Goal: Information Seeking & Learning: Learn about a topic

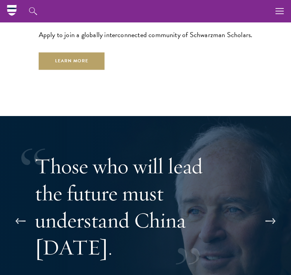
scroll to position [1849, 0]
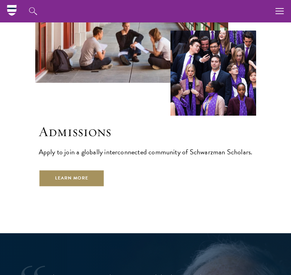
click at [92, 170] on link "Learn More" at bounding box center [72, 178] width 66 height 17
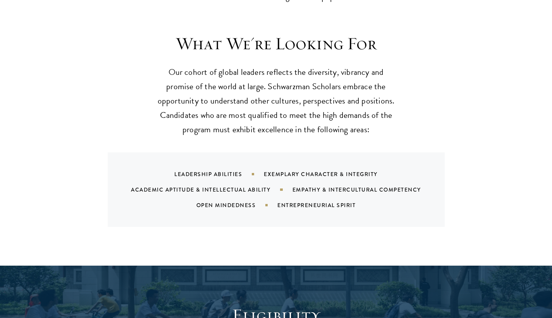
scroll to position [729, 0]
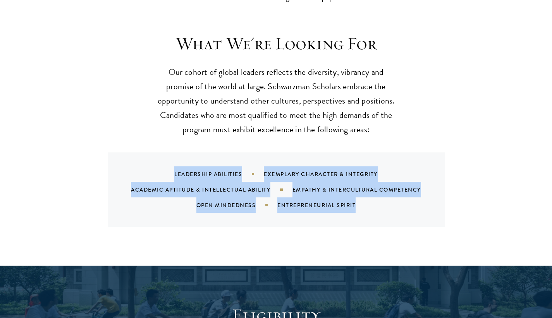
drag, startPoint x: 168, startPoint y: 152, endPoint x: 383, endPoint y: 182, distance: 217.0
click at [290, 182] on div "Leadership Abilities Exemplary Character & Integrity Academic Aptitude & Intell…" at bounding box center [286, 189] width 318 height 46
click at [290, 184] on div "Leadership Abilities Exemplary Character & Integrity Academic Aptitude & Intell…" at bounding box center [286, 189] width 318 height 46
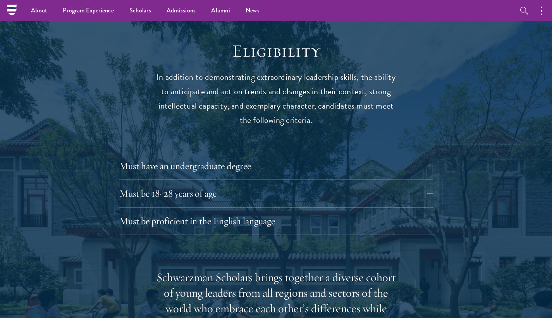
scroll to position [993, 0]
click at [206, 156] on button "Must have an undergraduate degree" at bounding box center [282, 165] width 314 height 19
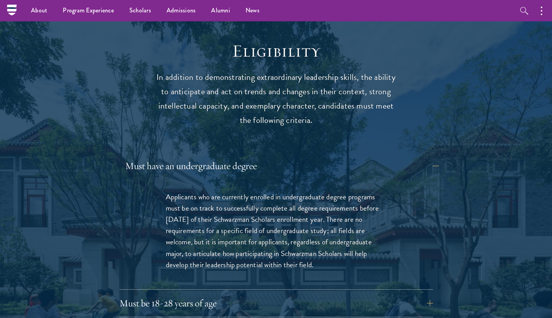
click at [210, 156] on button "Must have an undergraduate degree" at bounding box center [282, 165] width 314 height 19
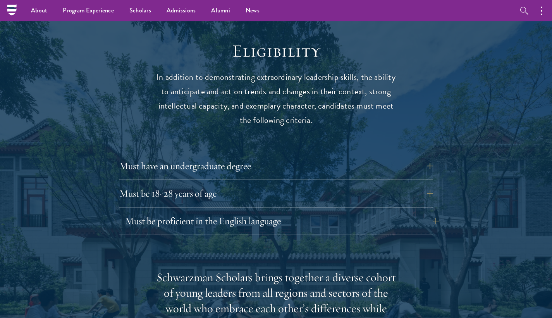
click at [212, 211] on button "Must be proficient in the English language" at bounding box center [282, 220] width 314 height 19
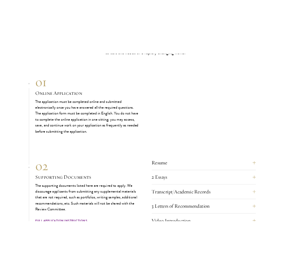
scroll to position [2561, 0]
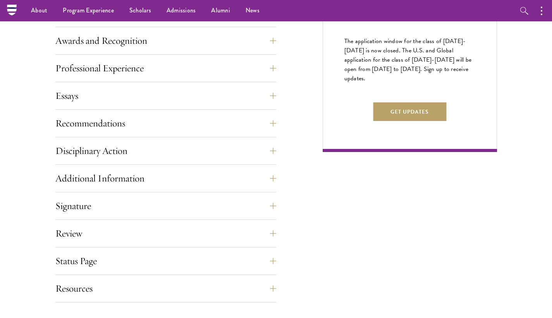
scroll to position [204, 0]
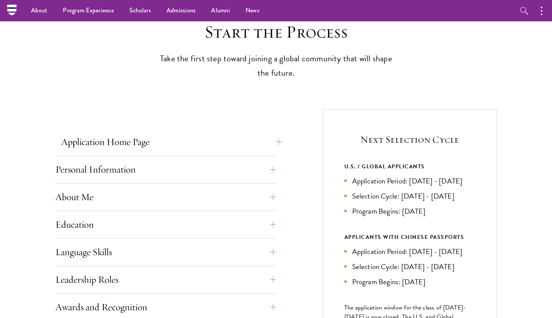
click at [98, 143] on button "Application Home Page" at bounding box center [171, 141] width 221 height 19
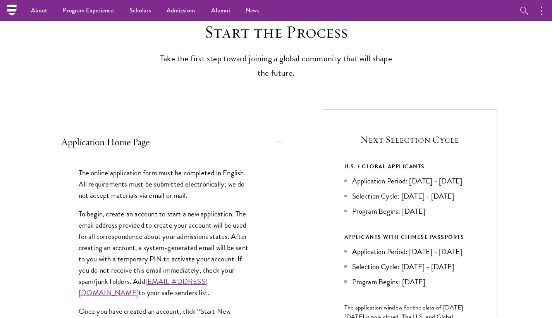
click at [98, 143] on button "Application Home Page" at bounding box center [171, 141] width 221 height 19
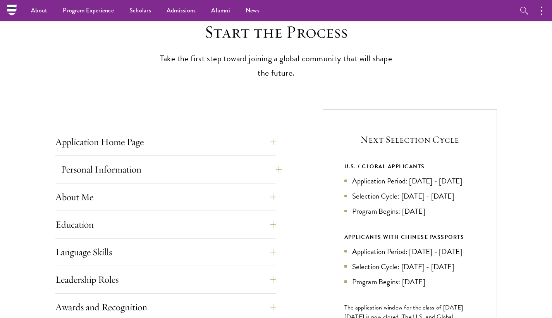
click at [121, 163] on button "Personal Information" at bounding box center [171, 169] width 221 height 19
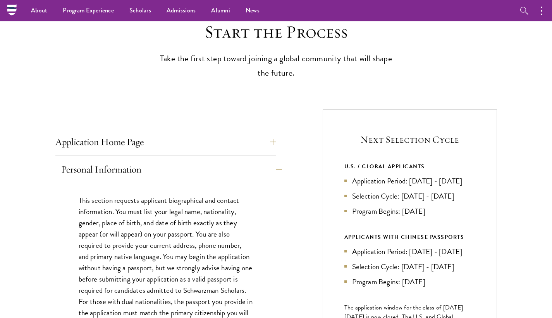
click at [121, 163] on button "Personal Information" at bounding box center [171, 169] width 221 height 19
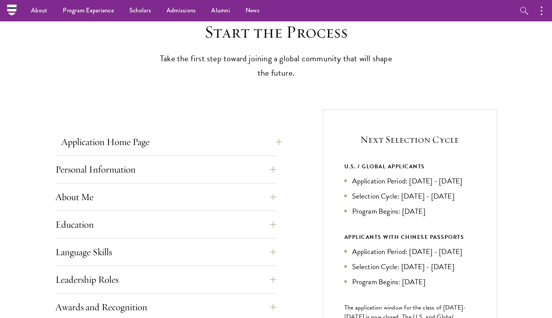
click at [129, 148] on button "Application Home Page" at bounding box center [171, 141] width 221 height 19
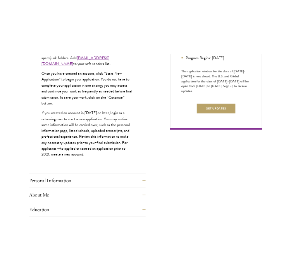
scroll to position [479, 0]
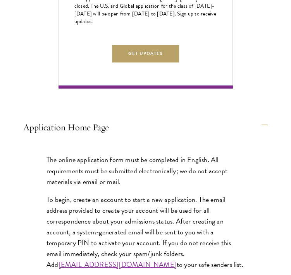
click at [82, 170] on p "The online application form must be completed in English. All requirements must…" at bounding box center [145, 171] width 198 height 33
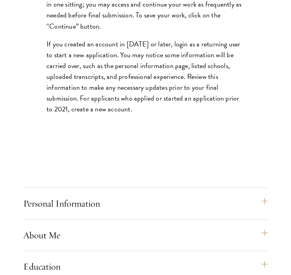
scroll to position [850, 0]
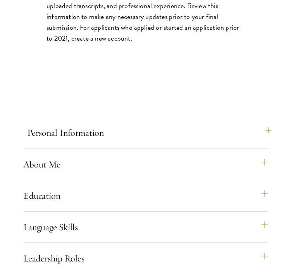
click at [140, 142] on button "Personal Information" at bounding box center [149, 133] width 244 height 19
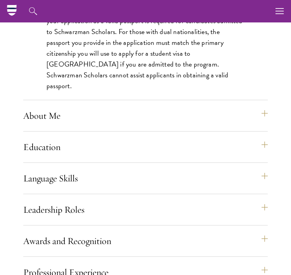
scroll to position [573, 0]
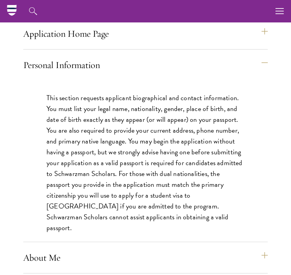
click at [102, 115] on p "This section requests applicant biographical and contact information. You must …" at bounding box center [145, 163] width 198 height 141
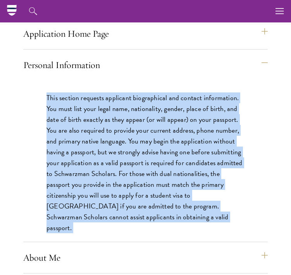
click at [102, 115] on p "This section requests applicant biographical and contact information. You must …" at bounding box center [145, 163] width 198 height 141
click at [113, 113] on p "This section requests applicant biographical and contact information. You must …" at bounding box center [145, 163] width 198 height 141
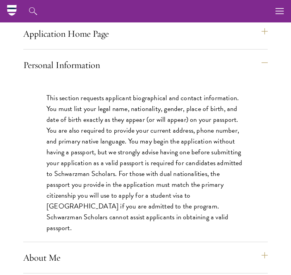
click at [132, 176] on p "This section requests applicant biographical and contact information. You must …" at bounding box center [145, 163] width 198 height 141
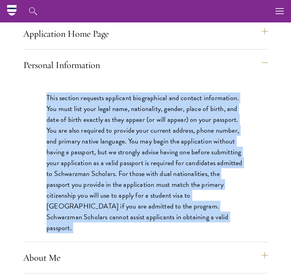
click at [132, 176] on p "This section requests applicant biographical and contact information. You must …" at bounding box center [145, 163] width 198 height 141
copy div "This section requests applicant biographical and contact information. You must …"
click at [184, 92] on div "Personal Information This section requests applicant biographical and contact i…" at bounding box center [145, 149] width 244 height 186
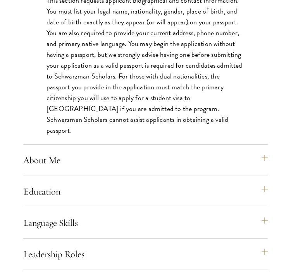
scroll to position [800, 0]
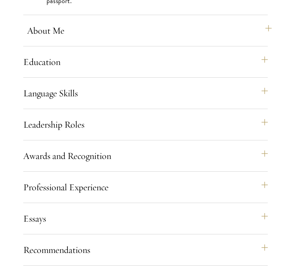
click at [116, 36] on button "About Me" at bounding box center [149, 30] width 244 height 19
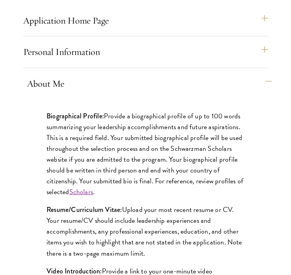
scroll to position [619, 0]
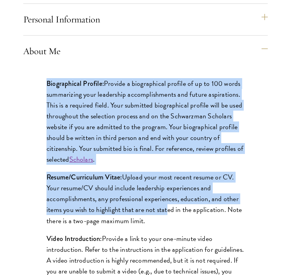
drag, startPoint x: 40, startPoint y: 96, endPoint x: 165, endPoint y: 219, distance: 175.5
click at [165, 219] on div "Biographical Profile: Provide a biographical profile of up to 100 words summari…" at bounding box center [145, 232] width 244 height 331
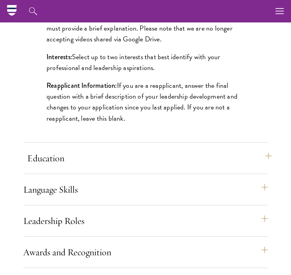
scroll to position [860, 0]
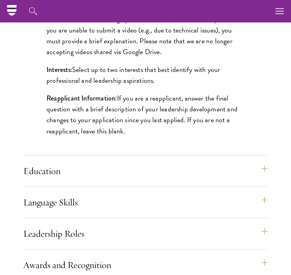
drag, startPoint x: 146, startPoint y: 141, endPoint x: -171, endPoint y: 168, distance: 317.6
drag, startPoint x: 136, startPoint y: 143, endPoint x: 93, endPoint y: 122, distance: 48.0
click at [93, 122] on p "Reapplicant Information: If you are a reapplicant, answer the final question wi…" at bounding box center [145, 114] width 198 height 43
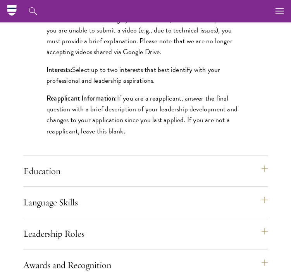
click at [68, 122] on p "Reapplicant Information: If you are a reapplicant, answer the final question wi…" at bounding box center [145, 114] width 198 height 43
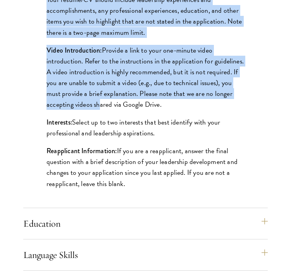
scroll to position [826, 0]
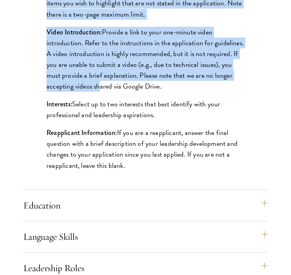
drag, startPoint x: 49, startPoint y: 60, endPoint x: 149, endPoint y: 180, distance: 156.7
click at [149, 180] on div "Biographical Profile: Provide a biographical profile of up to 100 words summari…" at bounding box center [145, 25] width 244 height 331
copy div "iographical Profile: Provide a biographical profile of up to 100 words summariz…"
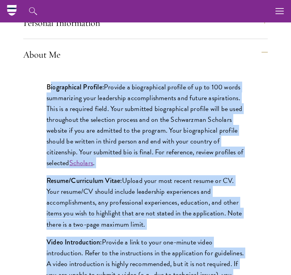
scroll to position [611, 0]
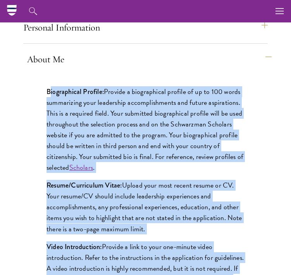
click at [177, 69] on button "About Me" at bounding box center [149, 59] width 244 height 19
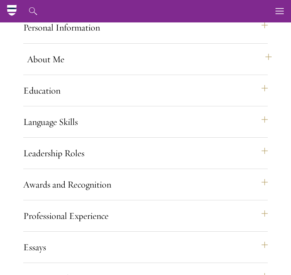
click at [177, 69] on button "About Me" at bounding box center [149, 59] width 244 height 19
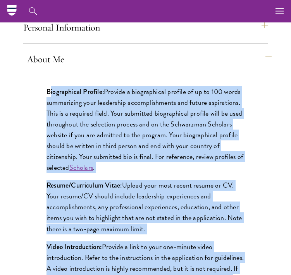
click at [177, 69] on button "About Me" at bounding box center [149, 59] width 244 height 19
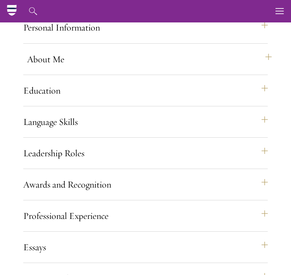
click at [77, 69] on button "About Me" at bounding box center [149, 59] width 244 height 19
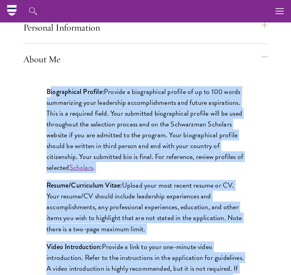
click at [70, 129] on p "Biographical Profile: Provide a biographical profile of up to 100 words summari…" at bounding box center [145, 129] width 198 height 87
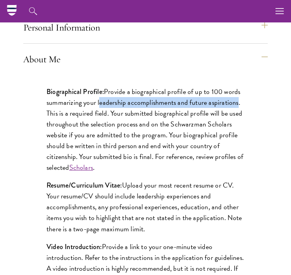
drag, startPoint x: 98, startPoint y: 118, endPoint x: 235, endPoint y: 117, distance: 137.5
click at [235, 117] on p "Biographical Profile: Provide a biographical profile of up to 100 words summari…" at bounding box center [145, 129] width 198 height 87
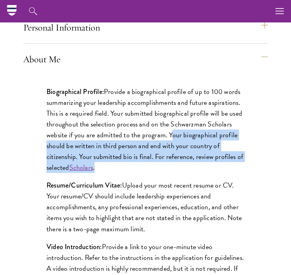
drag, startPoint x: 172, startPoint y: 149, endPoint x: 175, endPoint y: 178, distance: 29.2
click at [175, 173] on p "Biographical Profile: Provide a biographical profile of up to 100 words summari…" at bounding box center [145, 129] width 198 height 87
copy p "our biographical profile should be written in third person and end with your co…"
click at [128, 173] on p "Biographical Profile: Provide a biographical profile of up to 100 words summari…" at bounding box center [145, 129] width 198 height 87
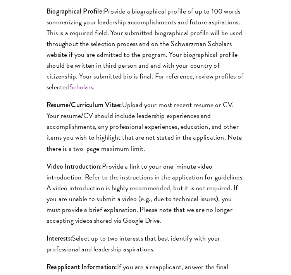
scroll to position [739, 0]
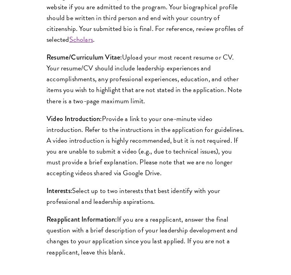
drag, startPoint x: 105, startPoint y: 134, endPoint x: 156, endPoint y: 190, distance: 75.9
click at [156, 179] on p "Video Introduction: Provide a link to your one-minute video introduction. Refer…" at bounding box center [145, 145] width 198 height 65
click at [168, 152] on p "Video Introduction: Provide a link to your one-minute video introduction. Refer…" at bounding box center [145, 145] width 198 height 65
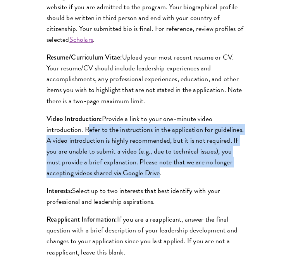
drag, startPoint x: 86, startPoint y: 144, endPoint x: 157, endPoint y: 186, distance: 82.8
click at [157, 179] on p "Video Introduction: Provide a link to your one-minute video introduction. Refer…" at bounding box center [145, 145] width 198 height 65
click at [155, 179] on p "Video Introduction: Provide a link to your one-minute video introduction. Refer…" at bounding box center [145, 145] width 198 height 65
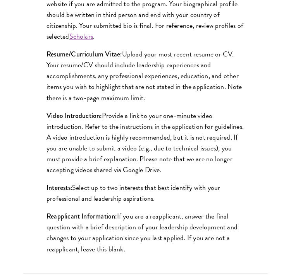
scroll to position [771, 0]
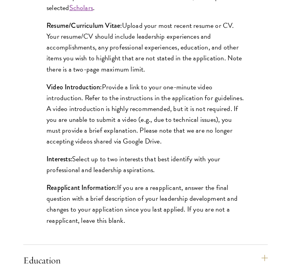
drag, startPoint x: 165, startPoint y: 178, endPoint x: 129, endPoint y: 176, distance: 36.5
click at [129, 175] on p "Interests: Select up to two interests that best identify with your professional…" at bounding box center [145, 165] width 198 height 22
drag, startPoint x: 69, startPoint y: 168, endPoint x: 73, endPoint y: 168, distance: 4.6
click at [74, 168] on p "Interests: Select up to two interests that best identify with your professional…" at bounding box center [145, 165] width 198 height 22
click at [71, 164] on strong "Interests:" at bounding box center [59, 159] width 26 height 10
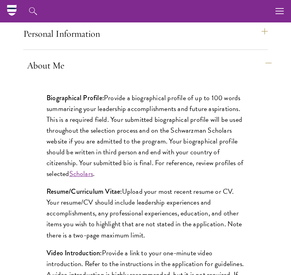
scroll to position [606, 0]
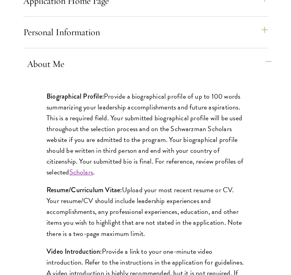
click at [90, 73] on button "About Me" at bounding box center [149, 64] width 244 height 19
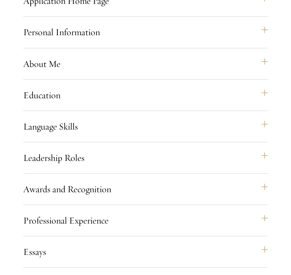
click at [91, 48] on div "Personal Information This section requests applicant biographical and contact i…" at bounding box center [145, 35] width 244 height 25
click at [90, 41] on button "Personal Information" at bounding box center [149, 32] width 244 height 19
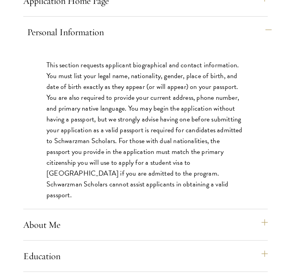
click at [90, 41] on button "Personal Information" at bounding box center [149, 32] width 244 height 19
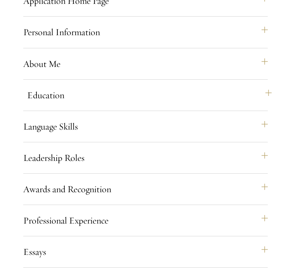
click at [71, 105] on button "Education" at bounding box center [149, 95] width 244 height 19
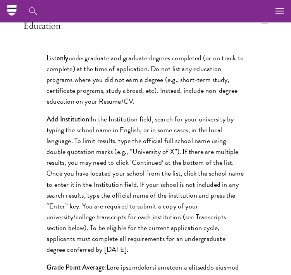
scroll to position [660, 0]
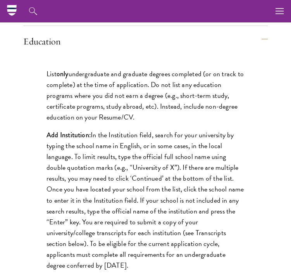
drag, startPoint x: 45, startPoint y: 86, endPoint x: 149, endPoint y: 130, distance: 112.9
copy p "List only undergraduate and graduate degrees completed (or on track to complete…"
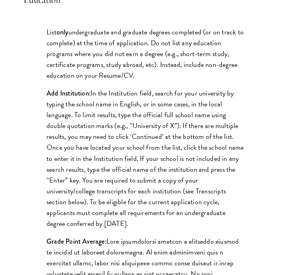
scroll to position [730, 0]
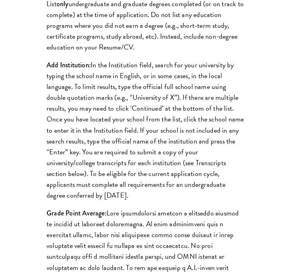
drag, startPoint x: 93, startPoint y: 74, endPoint x: 153, endPoint y: 202, distance: 141.0
click at [153, 201] on p "Add Institution: In the Institution field, search for your university by typing…" at bounding box center [145, 130] width 198 height 141
copy p "In the Institution field, search for your university by typing the school name …"
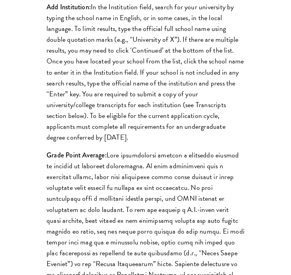
scroll to position [844, 0]
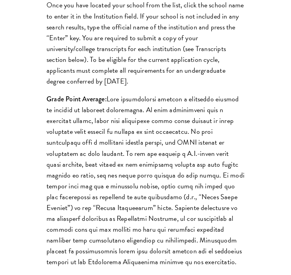
click at [136, 121] on p "Grade Point Average:" at bounding box center [145, 181] width 198 height 174
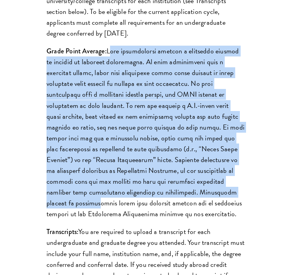
scroll to position [892, 0]
drag, startPoint x: 110, startPoint y: 113, endPoint x: 203, endPoint y: 227, distance: 147.0
click at [203, 220] on p "Grade Point Average:" at bounding box center [145, 133] width 198 height 174
copy p "Most universities provide a numerical average or summary of academic achievemen…"
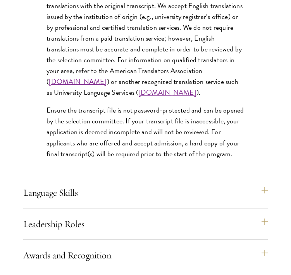
scroll to position [1348, 0]
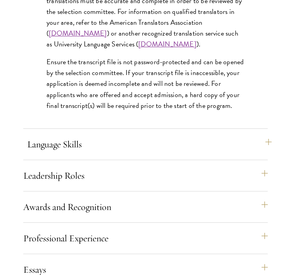
click at [125, 154] on button "Language Skills" at bounding box center [149, 144] width 244 height 19
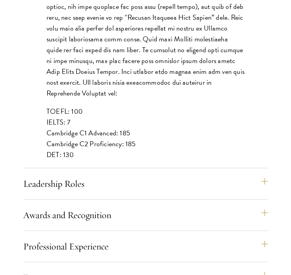
scroll to position [919, 0]
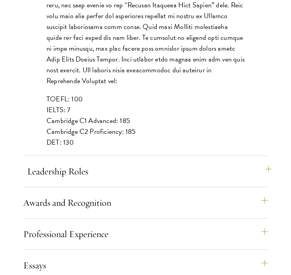
click at [143, 178] on button "Leadership Roles" at bounding box center [149, 171] width 244 height 19
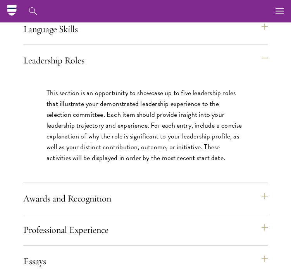
scroll to position [691, 0]
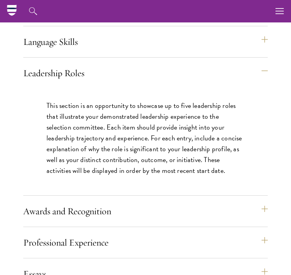
click at [122, 127] on p "This section is an opportunity to showcase up to five leadership roles that ill…" at bounding box center [145, 138] width 198 height 76
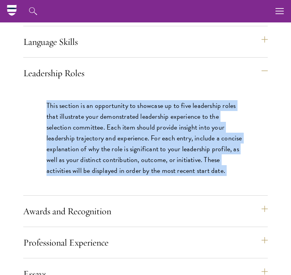
click at [122, 127] on p "This section is an opportunity to showcase up to five leadership roles that ill…" at bounding box center [145, 138] width 198 height 76
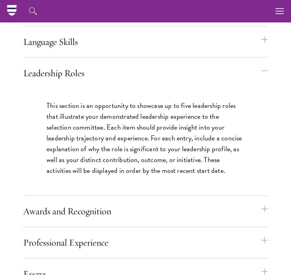
click at [70, 117] on p "This section is an opportunity to showcase up to five leadership roles that ill…" at bounding box center [145, 138] width 198 height 76
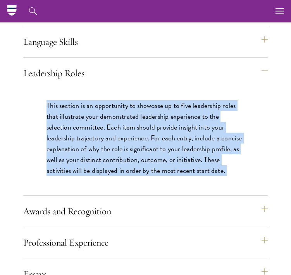
click at [70, 117] on p "This section is an opportunity to showcase up to five leadership roles that ill…" at bounding box center [145, 138] width 198 height 76
copy div "This section is an opportunity to showcase up to five leadership roles that ill…"
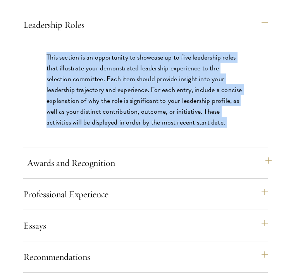
click at [81, 169] on button "Awards and Recognition" at bounding box center [149, 163] width 244 height 19
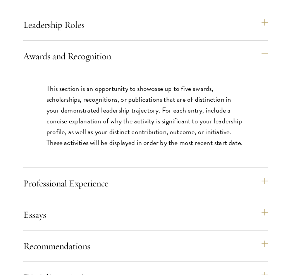
click at [95, 124] on p "This section is an opportunity to showcase up to five awards, scholarships, rec…" at bounding box center [145, 115] width 198 height 65
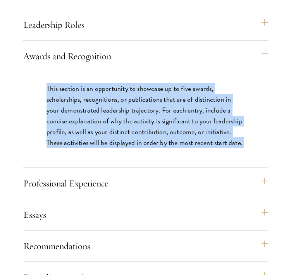
click at [95, 124] on p "This section is an opportunity to showcase up to five awards, scholarships, rec…" at bounding box center [145, 115] width 198 height 65
copy div "This section is an opportunity to showcase up to five awards, scholarships, rec…"
click at [117, 132] on p "This section is an opportunity to showcase up to five awards, scholarships, rec…" at bounding box center [145, 115] width 198 height 65
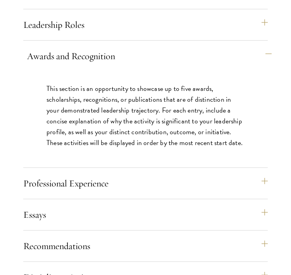
click at [123, 65] on button "Awards and Recognition" at bounding box center [149, 56] width 244 height 19
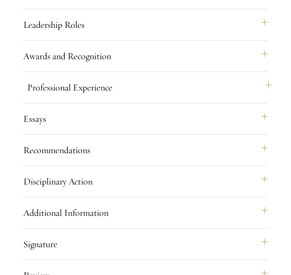
click at [122, 97] on button "Professional Experience" at bounding box center [149, 87] width 244 height 19
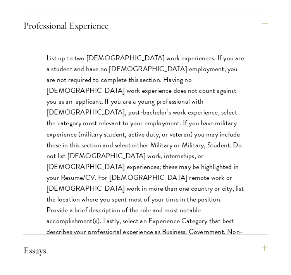
scroll to position [912, 0]
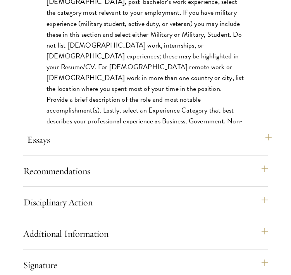
click at [122, 143] on button "Essays" at bounding box center [149, 140] width 244 height 19
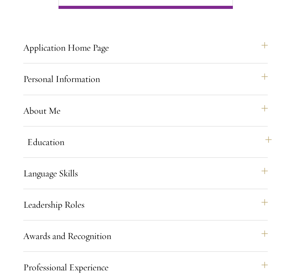
click at [121, 149] on button "Education" at bounding box center [149, 142] width 244 height 19
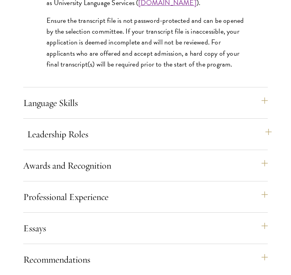
scroll to position [1455, 0]
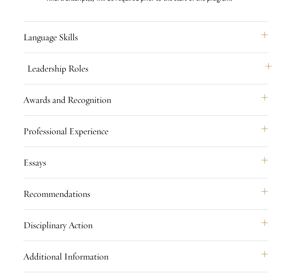
click at [112, 78] on button "Leadership Roles" at bounding box center [149, 68] width 244 height 19
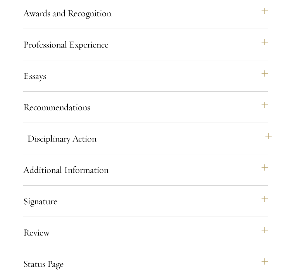
scroll to position [811, 0]
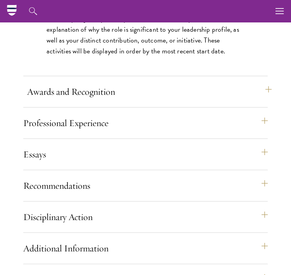
click at [116, 101] on button "Awards and Recognition" at bounding box center [149, 91] width 244 height 19
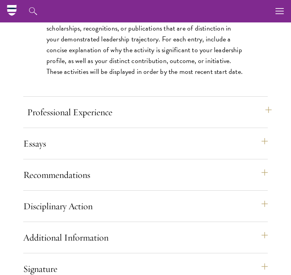
click at [112, 122] on button "Professional Experience" at bounding box center [149, 112] width 244 height 19
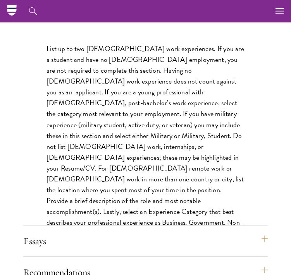
click at [62, 72] on p "List up to two full-time work experiences. If you are a student and have no ful…" at bounding box center [145, 141] width 198 height 196
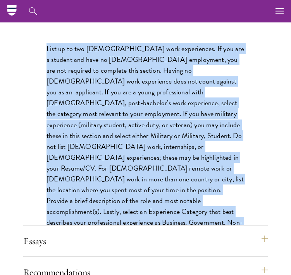
click at [62, 72] on p "List up to two full-time work experiences. If you are a student and have no ful…" at bounding box center [145, 141] width 198 height 196
copy div "List up to two full-time work experiences. If you are a student and have no ful…"
click at [79, 108] on p "List up to two full-time work experiences. If you are a student and have no ful…" at bounding box center [145, 141] width 198 height 196
click at [58, 72] on p "List up to two full-time work experiences. If you are a student and have no ful…" at bounding box center [145, 141] width 198 height 196
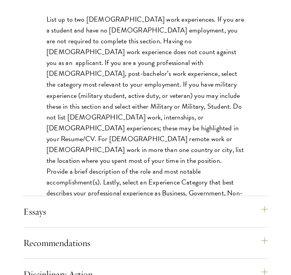
scroll to position [876, 0]
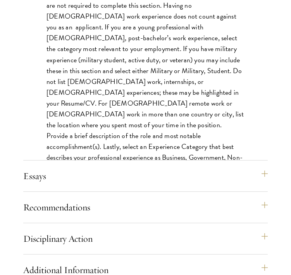
click at [100, 177] on div "Application Home Page The online application form must be completed in English.…" at bounding box center [145, 67] width 244 height 690
click at [101, 186] on button "Essays" at bounding box center [149, 176] width 244 height 19
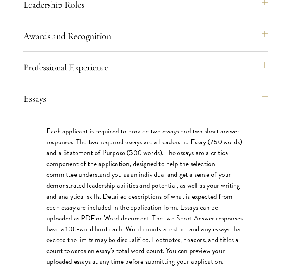
scroll to position [841, 0]
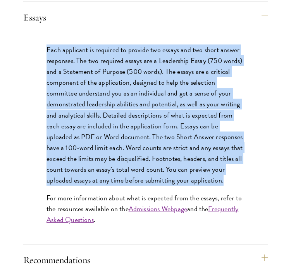
drag, startPoint x: 44, startPoint y: 59, endPoint x: 240, endPoint y: 194, distance: 238.3
click at [240, 194] on div "Each applicant is required to provide two essays and two short answer responses…" at bounding box center [145, 139] width 244 height 212
copy p "Each applicant is required to provide two essays and two short answer responses…"
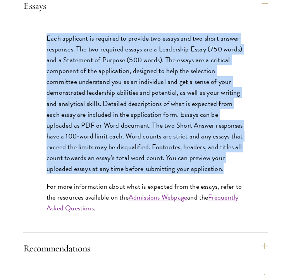
scroll to position [1021, 0]
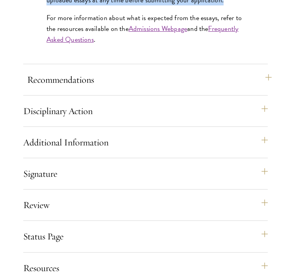
click at [123, 89] on button "Recommendations" at bounding box center [149, 79] width 244 height 19
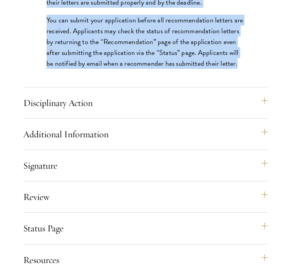
scroll to position [1332, 0]
drag, startPoint x: 46, startPoint y: 86, endPoint x: 268, endPoint y: 75, distance: 222.2
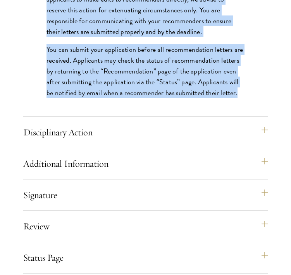
scroll to position [1359, 0]
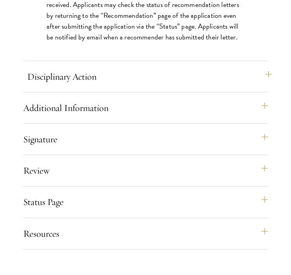
click at [122, 86] on button "Disciplinary Action" at bounding box center [149, 76] width 244 height 19
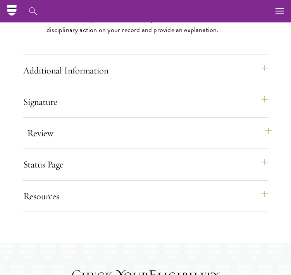
scroll to position [860, 0]
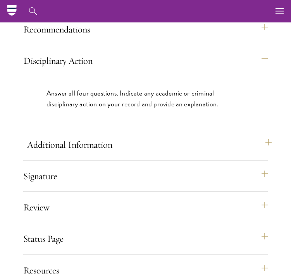
click at [116, 154] on button "Additional Information" at bounding box center [149, 145] width 244 height 19
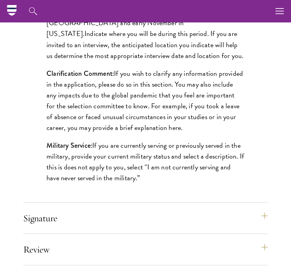
scroll to position [958, 0]
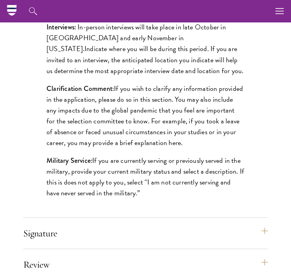
click at [110, 148] on p "Clarification Comment: If you wish to clarify any information provided in the a…" at bounding box center [145, 115] width 198 height 65
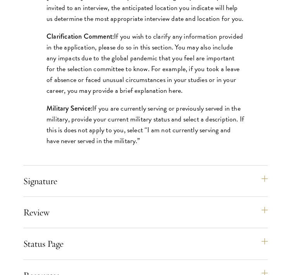
scroll to position [1060, 0]
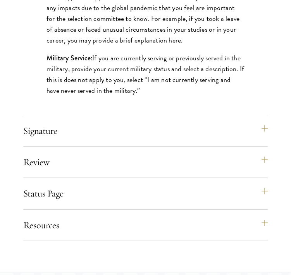
click at [111, 147] on div "Signature Applicants are required to confirm and certify that all information p…" at bounding box center [145, 134] width 244 height 25
click at [96, 139] on button "Signature" at bounding box center [149, 131] width 244 height 19
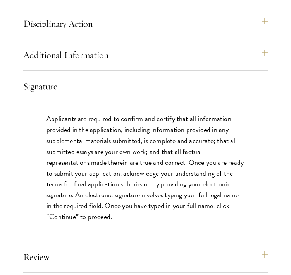
scroll to position [1042, 0]
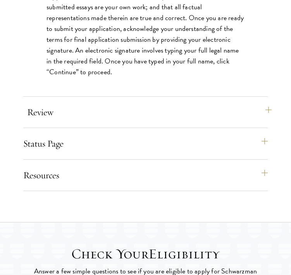
click at [110, 122] on button "Review" at bounding box center [149, 112] width 244 height 19
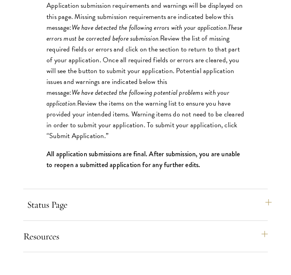
click at [113, 214] on button "Status Page" at bounding box center [149, 205] width 244 height 19
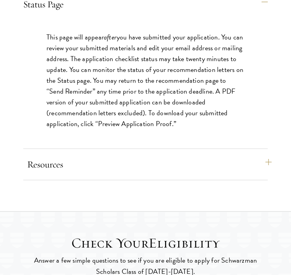
click at [106, 174] on button "Resources" at bounding box center [149, 164] width 244 height 19
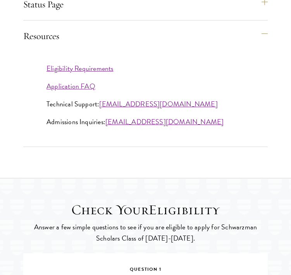
click at [110, 74] on link "Eligibility Requirements" at bounding box center [79, 68] width 67 height 10
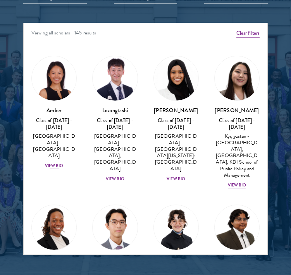
click at [51, 163] on div "View Bio" at bounding box center [54, 166] width 19 height 6
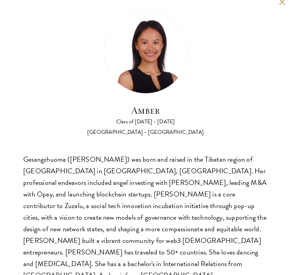
scroll to position [1267, 0]
click at [278, 2] on button at bounding box center [281, 1] width 7 height 7
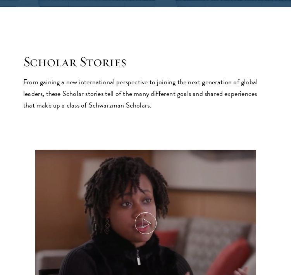
scroll to position [876, 0]
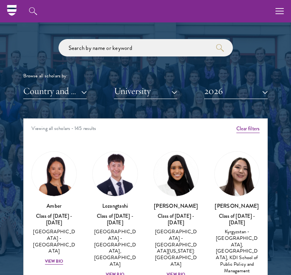
click at [165, 88] on button "University" at bounding box center [146, 91] width 64 height 16
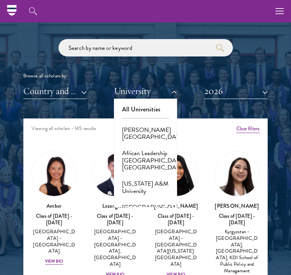
click at [165, 88] on button "University" at bounding box center [146, 91] width 64 height 16
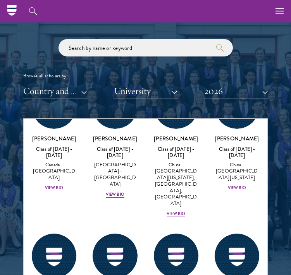
scroll to position [2827, 0]
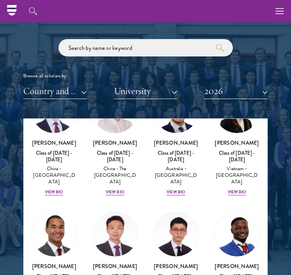
drag, startPoint x: 48, startPoint y: 93, endPoint x: 54, endPoint y: 102, distance: 10.6
click at [54, 102] on div "Scholar Directory Congratulations and welcome to the Schwarzman Scholars Class …" at bounding box center [145, 158] width 244 height 386
click at [61, 88] on button "Country and Region" at bounding box center [55, 91] width 64 height 16
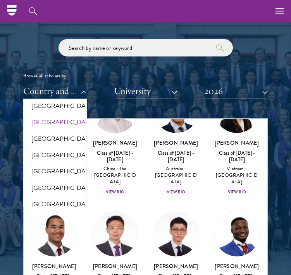
scroll to position [591, 0]
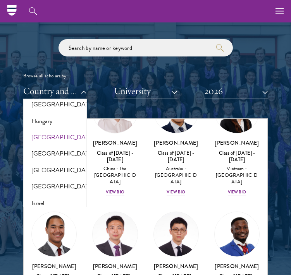
click at [49, 146] on button "[GEOGRAPHIC_DATA]" at bounding box center [55, 137] width 59 height 16
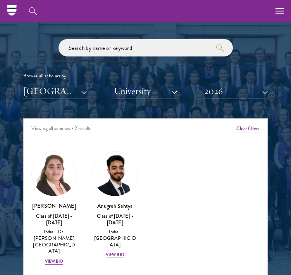
click at [52, 90] on button "[GEOGRAPHIC_DATA]" at bounding box center [55, 91] width 64 height 16
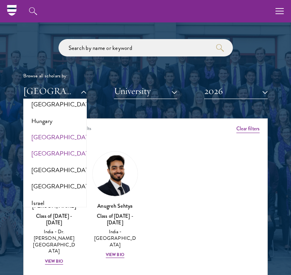
click at [60, 162] on button "[GEOGRAPHIC_DATA]" at bounding box center [55, 154] width 59 height 16
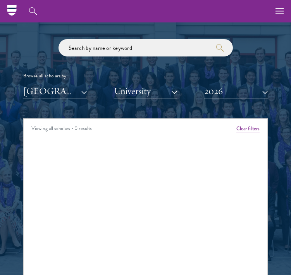
click at [219, 85] on button "2026" at bounding box center [236, 91] width 64 height 16
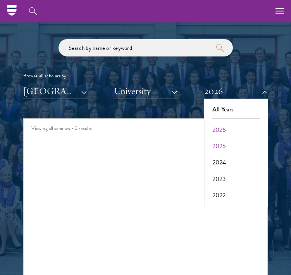
click at [229, 141] on button "2025" at bounding box center [235, 146] width 59 height 16
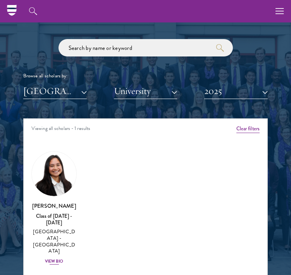
click at [57, 259] on div "View Bio" at bounding box center [54, 262] width 19 height 6
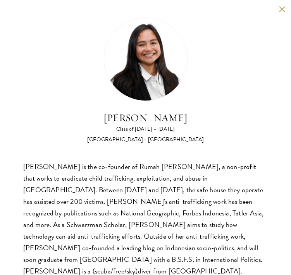
click at [272, 10] on div "Faye Simanjuntak Class of 2024 - 2025 Indonesia - Georgetown University Faye Si…" at bounding box center [145, 147] width 291 height 295
click at [278, 9] on button at bounding box center [281, 9] width 7 height 7
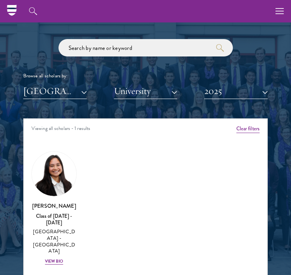
click at [219, 91] on button "2025" at bounding box center [236, 91] width 64 height 16
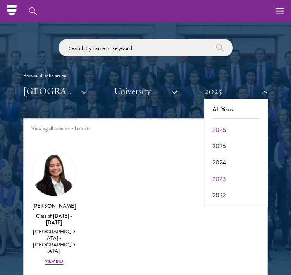
click at [231, 171] on button "2023" at bounding box center [235, 179] width 59 height 16
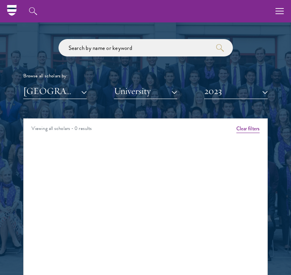
click at [218, 89] on button "2023" at bounding box center [236, 91] width 64 height 16
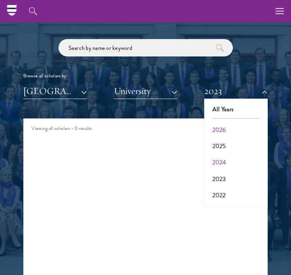
click at [225, 159] on button "2024" at bounding box center [235, 163] width 59 height 16
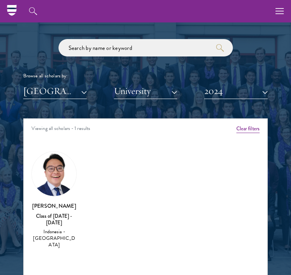
click at [58, 172] on img at bounding box center [54, 174] width 45 height 45
click at [59, 213] on div "Class of 2023 - 2024" at bounding box center [53, 219] width 45 height 13
click at [53, 180] on img at bounding box center [54, 174] width 45 height 45
click at [60, 172] on img at bounding box center [54, 174] width 45 height 45
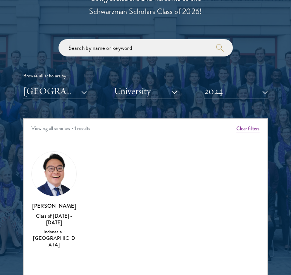
scroll to position [888, 0]
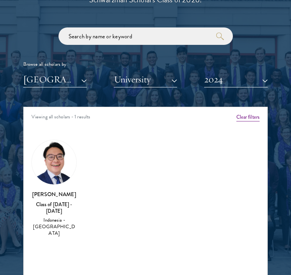
click at [243, 78] on button "2024" at bounding box center [236, 80] width 64 height 16
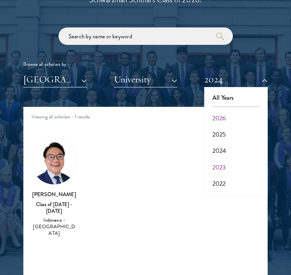
click at [231, 166] on button "2023" at bounding box center [235, 168] width 59 height 16
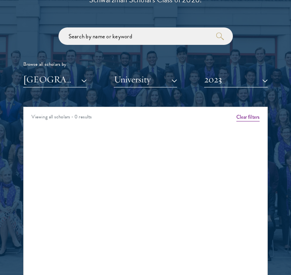
click at [228, 78] on button "2023" at bounding box center [236, 80] width 64 height 16
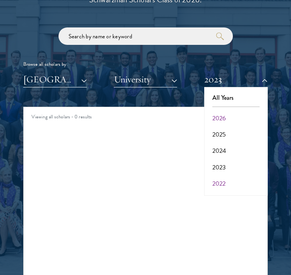
click at [228, 184] on button "2022" at bounding box center [235, 184] width 59 height 16
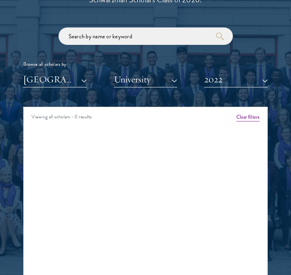
click at [216, 81] on button "2022" at bounding box center [236, 80] width 64 height 16
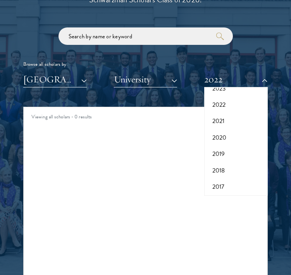
scroll to position [970, 0]
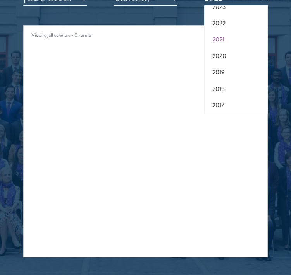
click at [208, 32] on button "2021" at bounding box center [235, 39] width 59 height 16
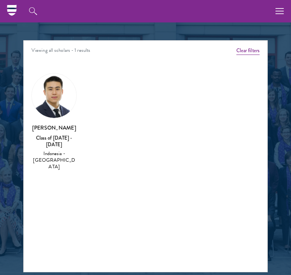
scroll to position [903, 0]
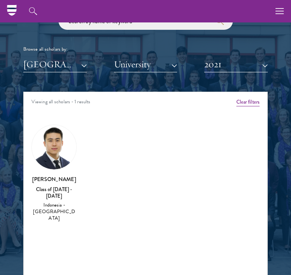
click at [239, 63] on button "2021" at bounding box center [236, 65] width 64 height 16
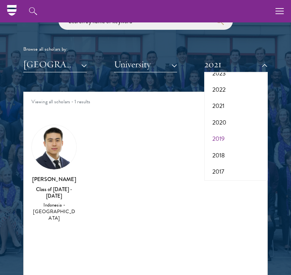
scroll to position [905, 0]
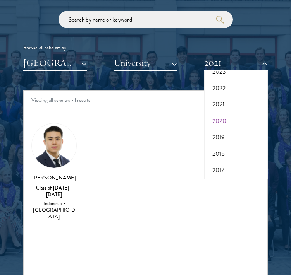
click at [223, 114] on button "2020" at bounding box center [235, 121] width 59 height 16
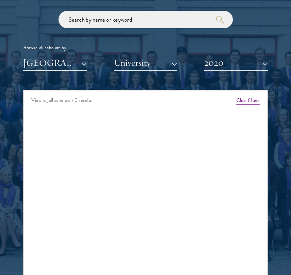
click at [228, 69] on div "Scholar Directory Congratulations and welcome to the Schwarzman Scholars Class …" at bounding box center [145, 130] width 244 height 386
click at [230, 60] on button "2020" at bounding box center [236, 63] width 64 height 16
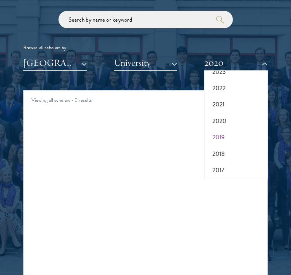
click at [235, 132] on button "2019" at bounding box center [235, 137] width 59 height 16
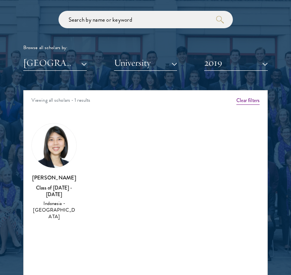
click at [51, 171] on div "Adeline Suwana Class of 2018 - 2019 Indonesia - Universitas Indonesia" at bounding box center [53, 172] width 45 height 98
click at [55, 148] on img at bounding box center [54, 146] width 45 height 45
click at [227, 64] on button "2019" at bounding box center [236, 63] width 64 height 16
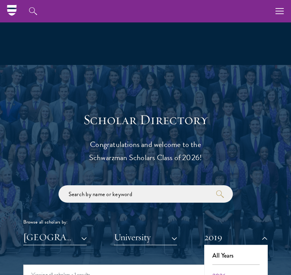
scroll to position [795, 0]
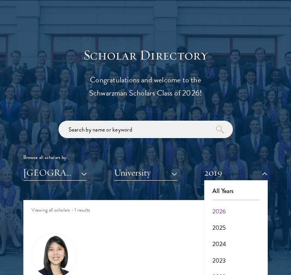
click at [231, 213] on button "2026" at bounding box center [235, 212] width 59 height 16
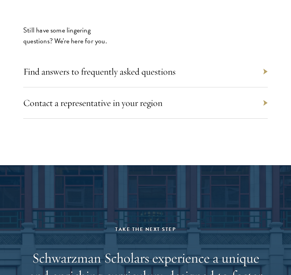
scroll to position [3694, 0]
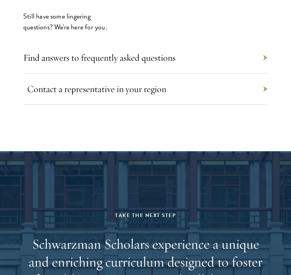
click at [152, 83] on link "Contact a representative in your region" at bounding box center [96, 89] width 139 height 12
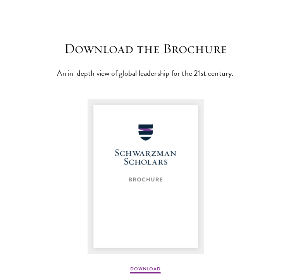
scroll to position [1112, 0]
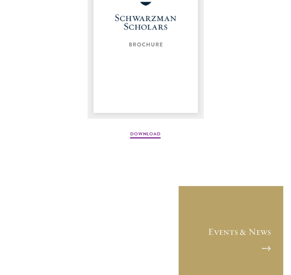
click at [167, 65] on img at bounding box center [146, 41] width 116 height 155
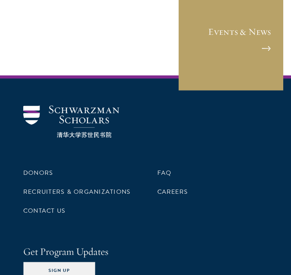
scroll to position [1378, 0]
